Goal: Information Seeking & Learning: Learn about a topic

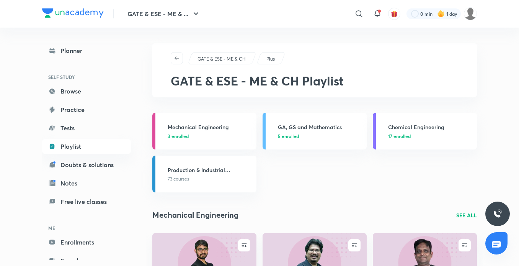
click at [428, 129] on h3 "Chemical Engineering" at bounding box center [430, 127] width 84 height 8
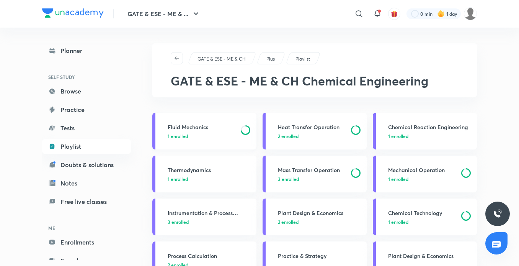
click at [194, 133] on p "1 enrolled" at bounding box center [202, 136] width 69 height 7
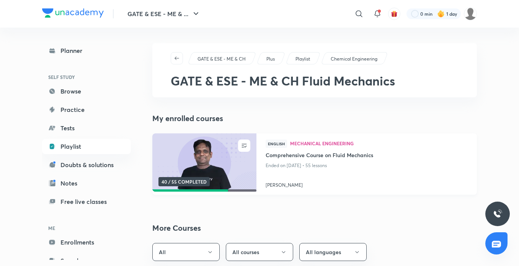
click at [182, 146] on img at bounding box center [204, 162] width 106 height 59
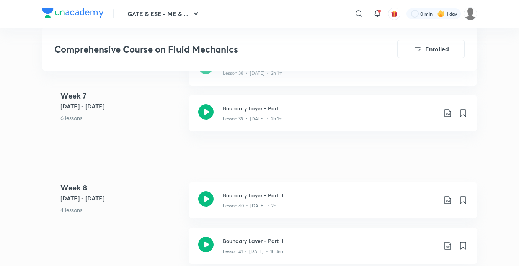
scroll to position [2411, 0]
click at [260, 119] on p "Lesson 39 • [DATE] • 2h 1m" at bounding box center [253, 119] width 60 height 7
